Goal: Navigation & Orientation: Find specific page/section

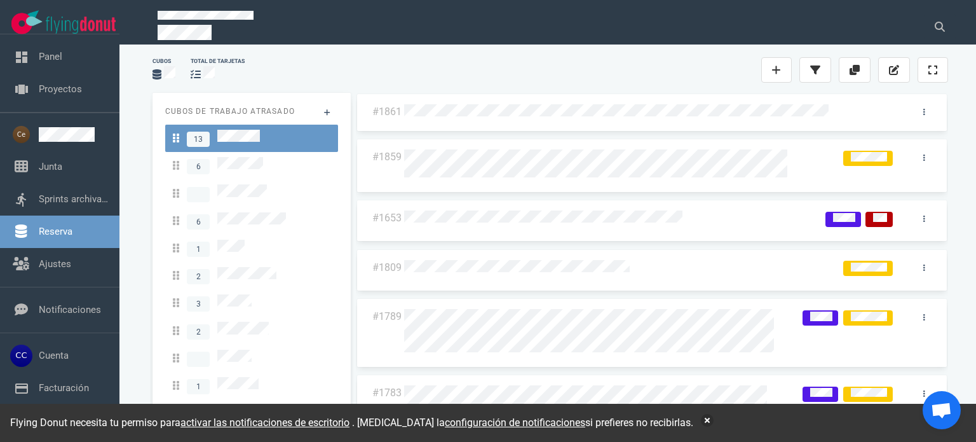
click at [707, 86] on div "#1861 #1859 #1653 #1809 #1789 #1783 #1782 #1691 #1685" at bounding box center [652, 261] width 608 height 353
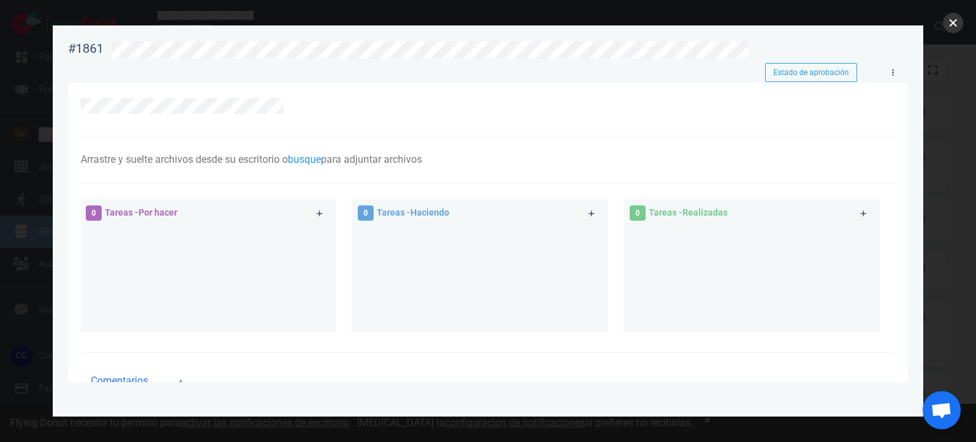
click at [955, 15] on button "cerca" at bounding box center [953, 23] width 20 height 20
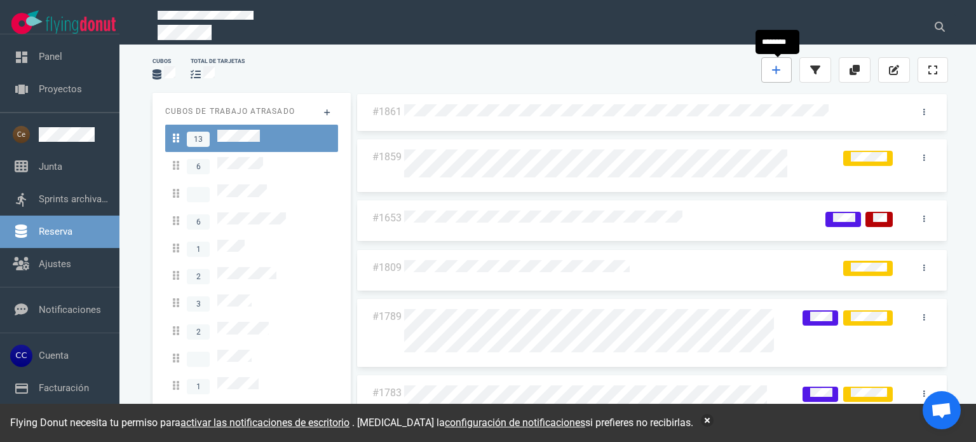
click at [778, 67] on icon at bounding box center [776, 70] width 9 height 10
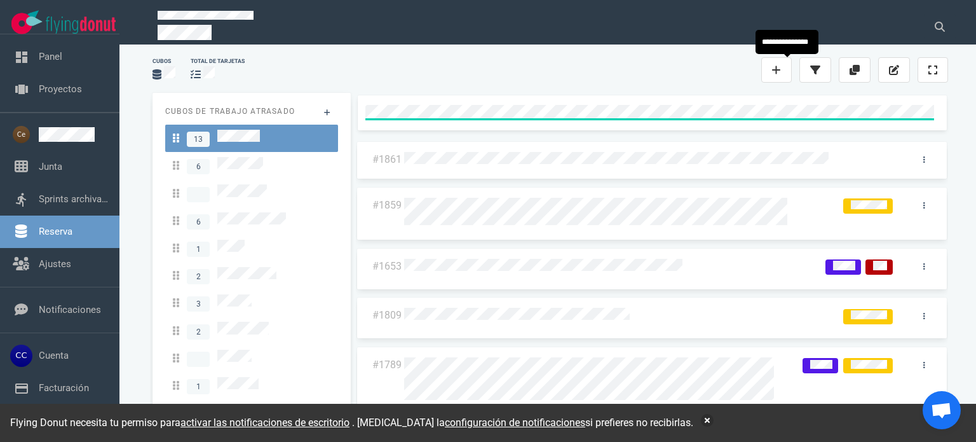
click at [675, 73] on div at bounding box center [634, 69] width 255 height 15
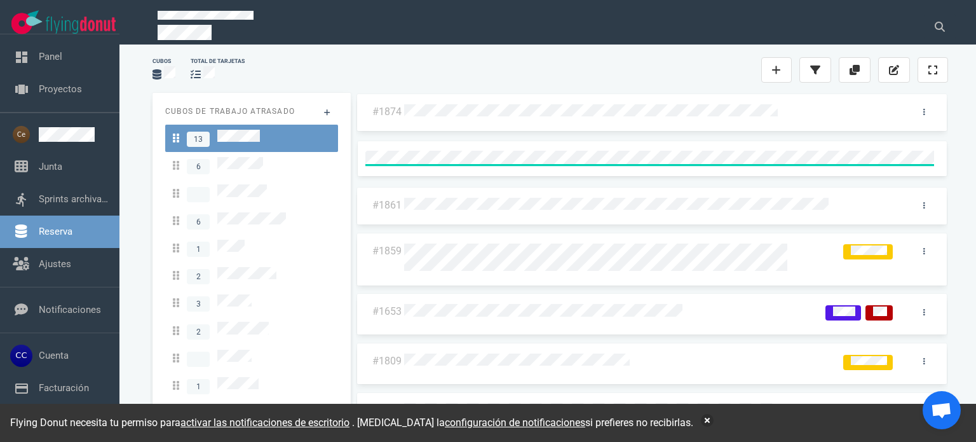
click at [848, 114] on div at bounding box center [651, 112] width 495 height 17
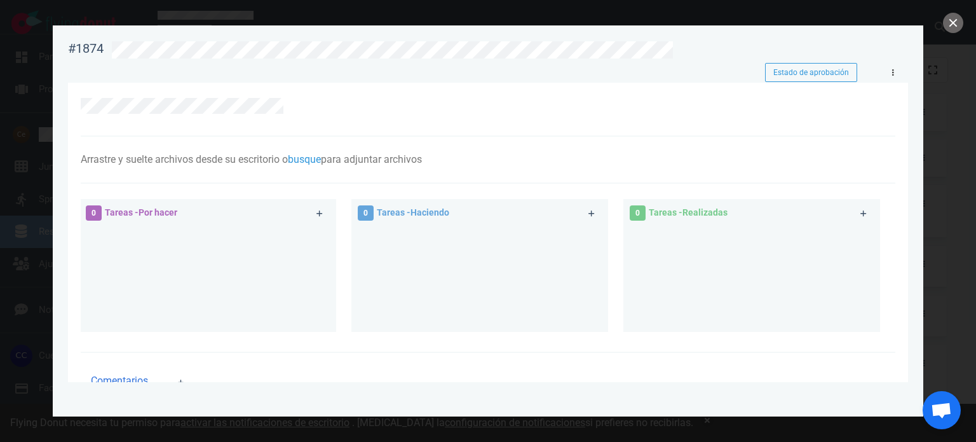
click at [897, 72] on link at bounding box center [893, 73] width 20 height 16
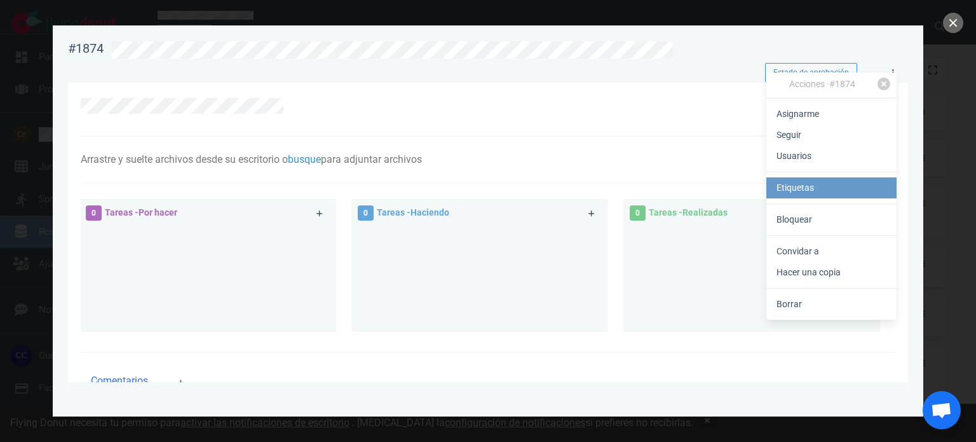
click at [805, 190] on font "Etiquetas" at bounding box center [796, 187] width 38 height 10
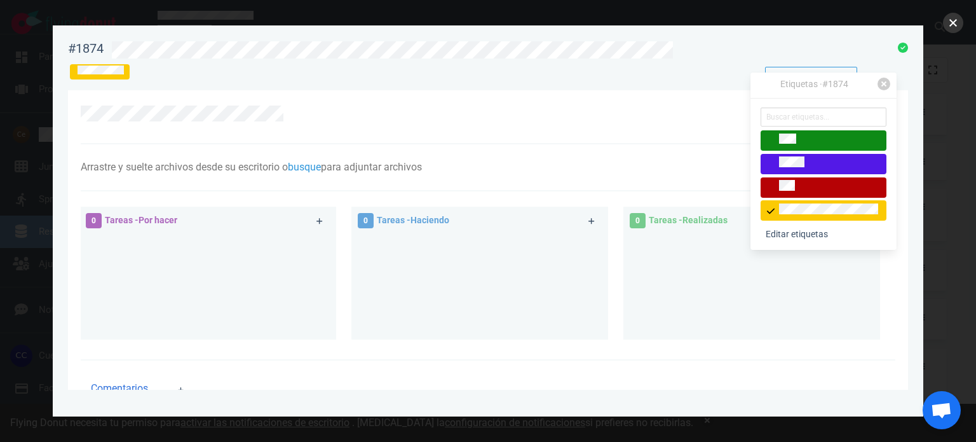
click at [951, 18] on button "cerca" at bounding box center [953, 23] width 20 height 20
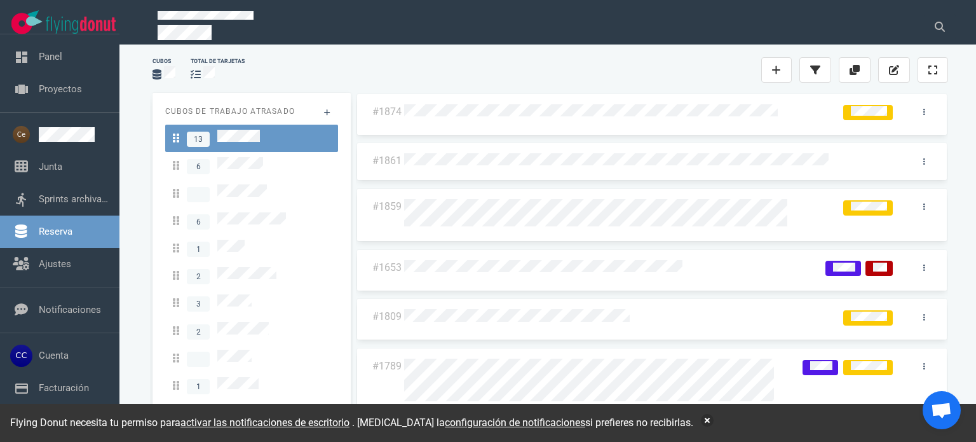
click at [875, 26] on p at bounding box center [533, 34] width 751 height 18
